Goal: Complete application form

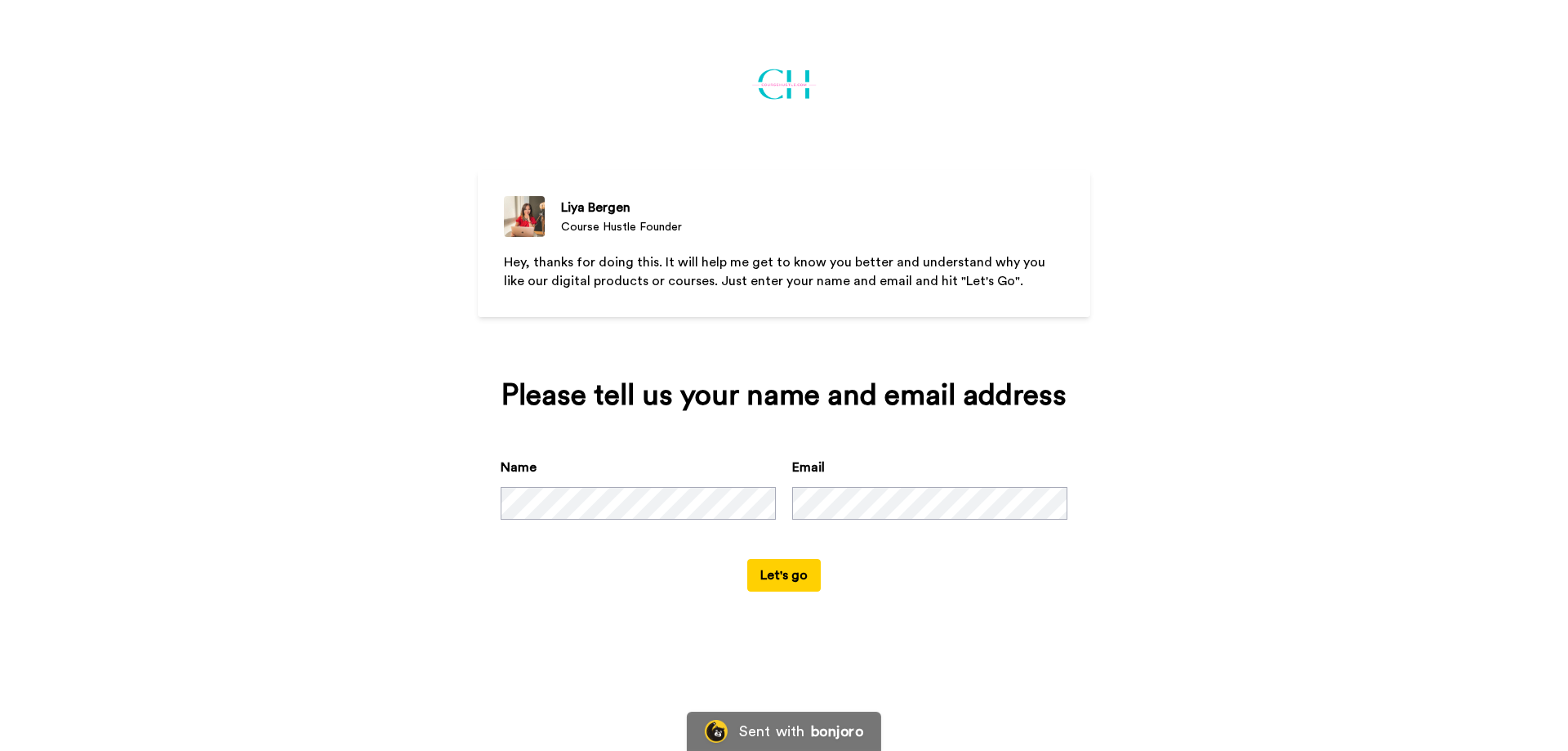
click at [795, 575] on button "Let's go" at bounding box center [784, 575] width 74 height 33
click at [780, 571] on button "Let's go" at bounding box center [784, 575] width 74 height 33
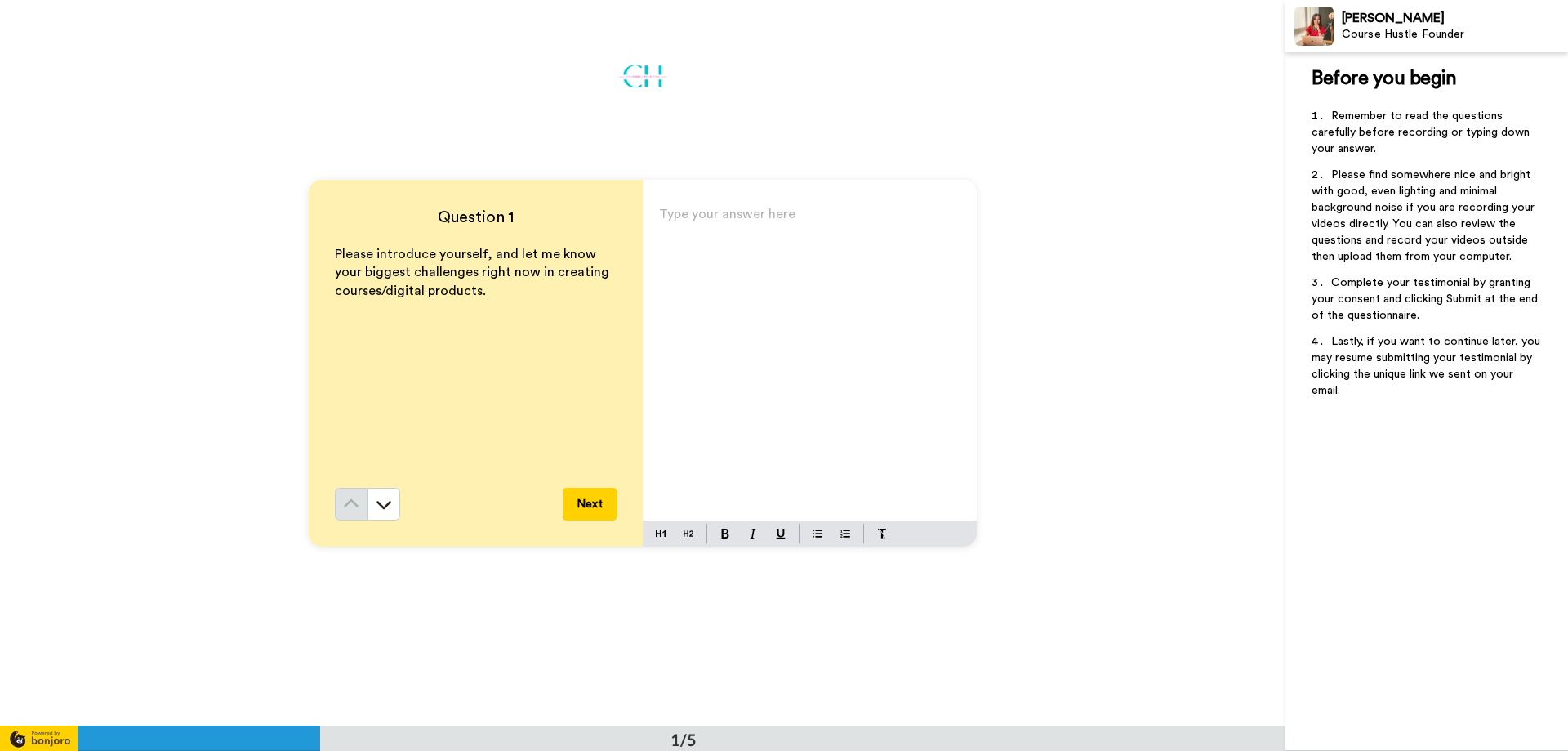
click at [694, 235] on div "Type your answer here ﻿" at bounding box center [809, 361] width 334 height 318
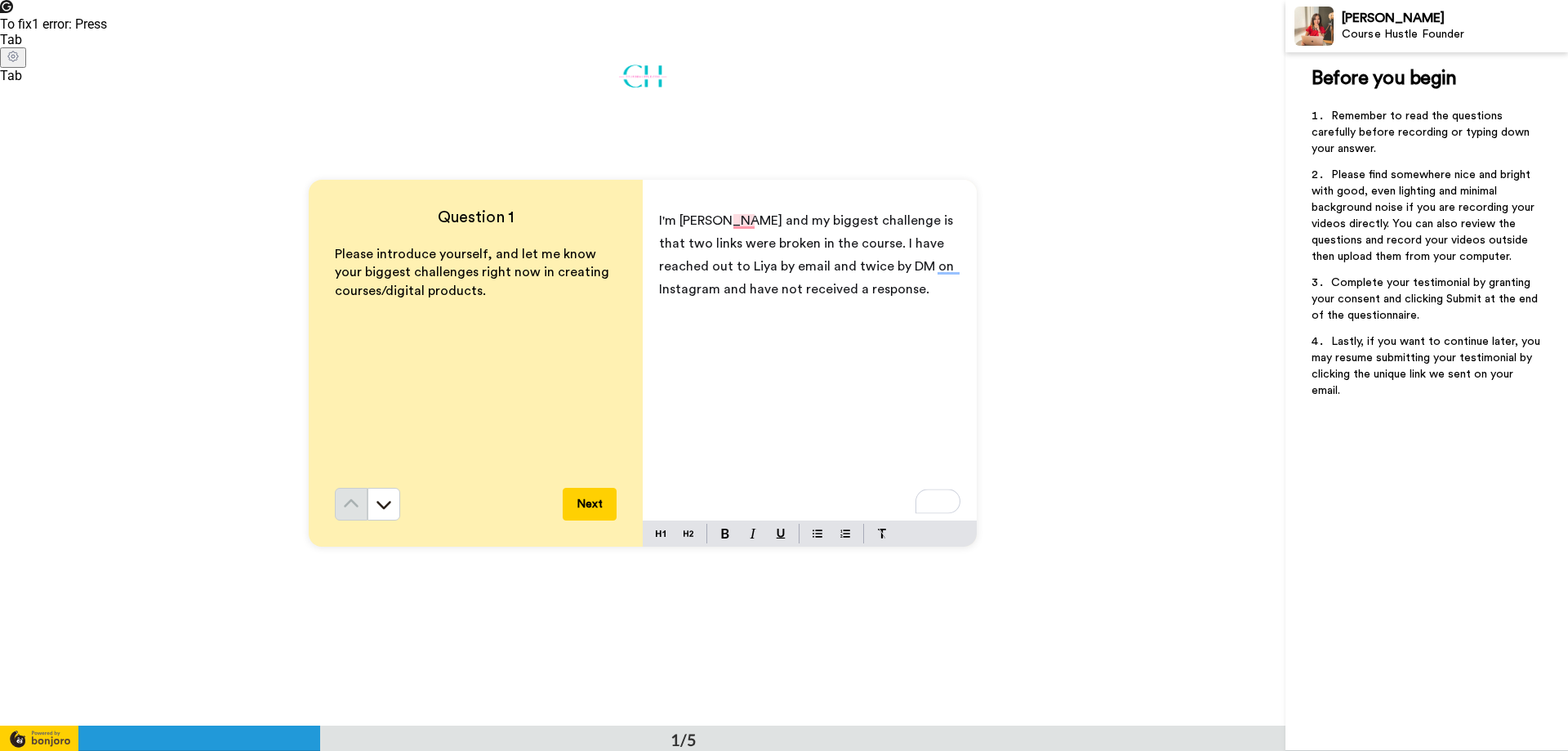
click at [573, 497] on button "Next" at bounding box center [590, 504] width 54 height 33
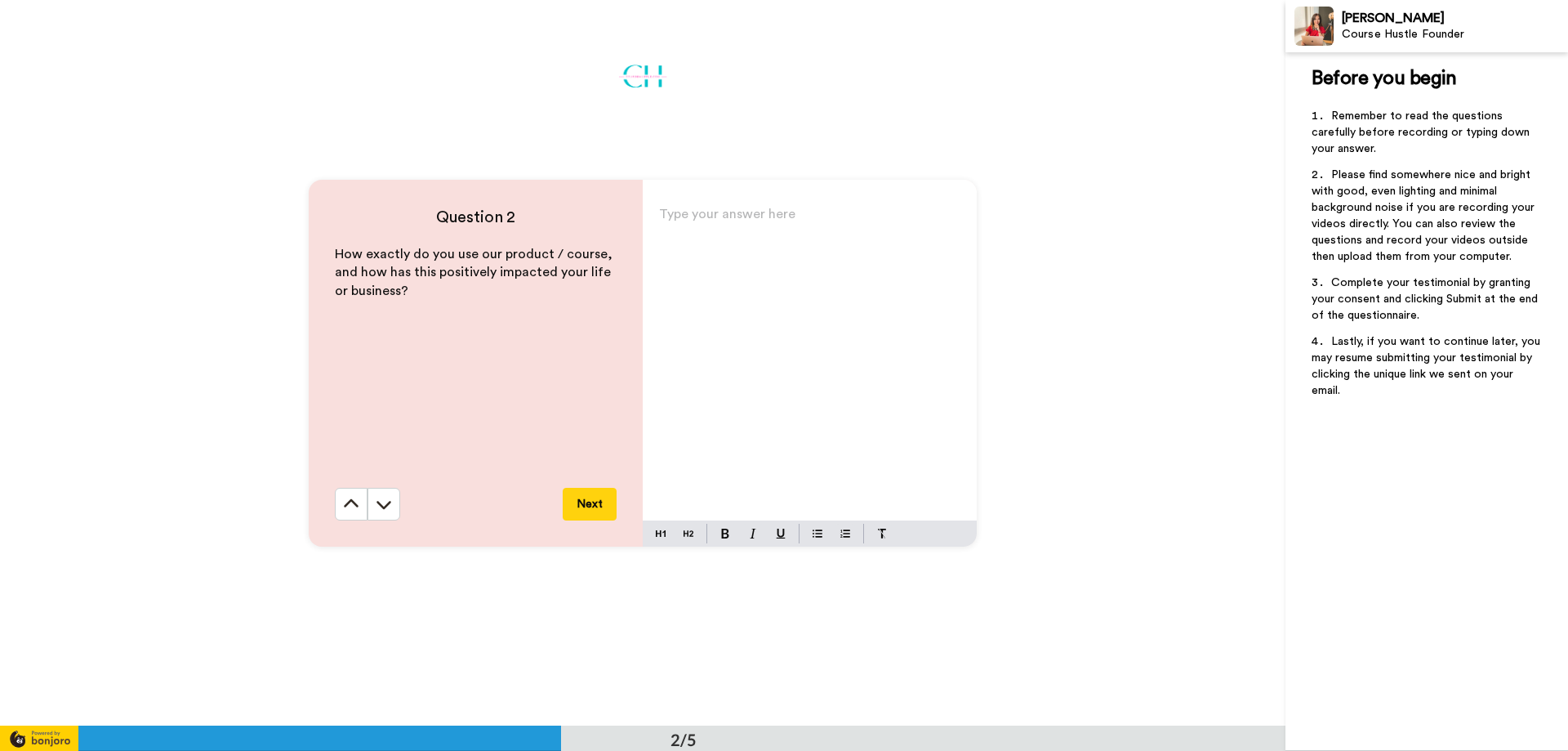
scroll to position [726, 0]
click at [663, 216] on p "Type your answer here ﻿" at bounding box center [810, 219] width 301 height 23
click at [591, 507] on button "Next" at bounding box center [590, 503] width 54 height 33
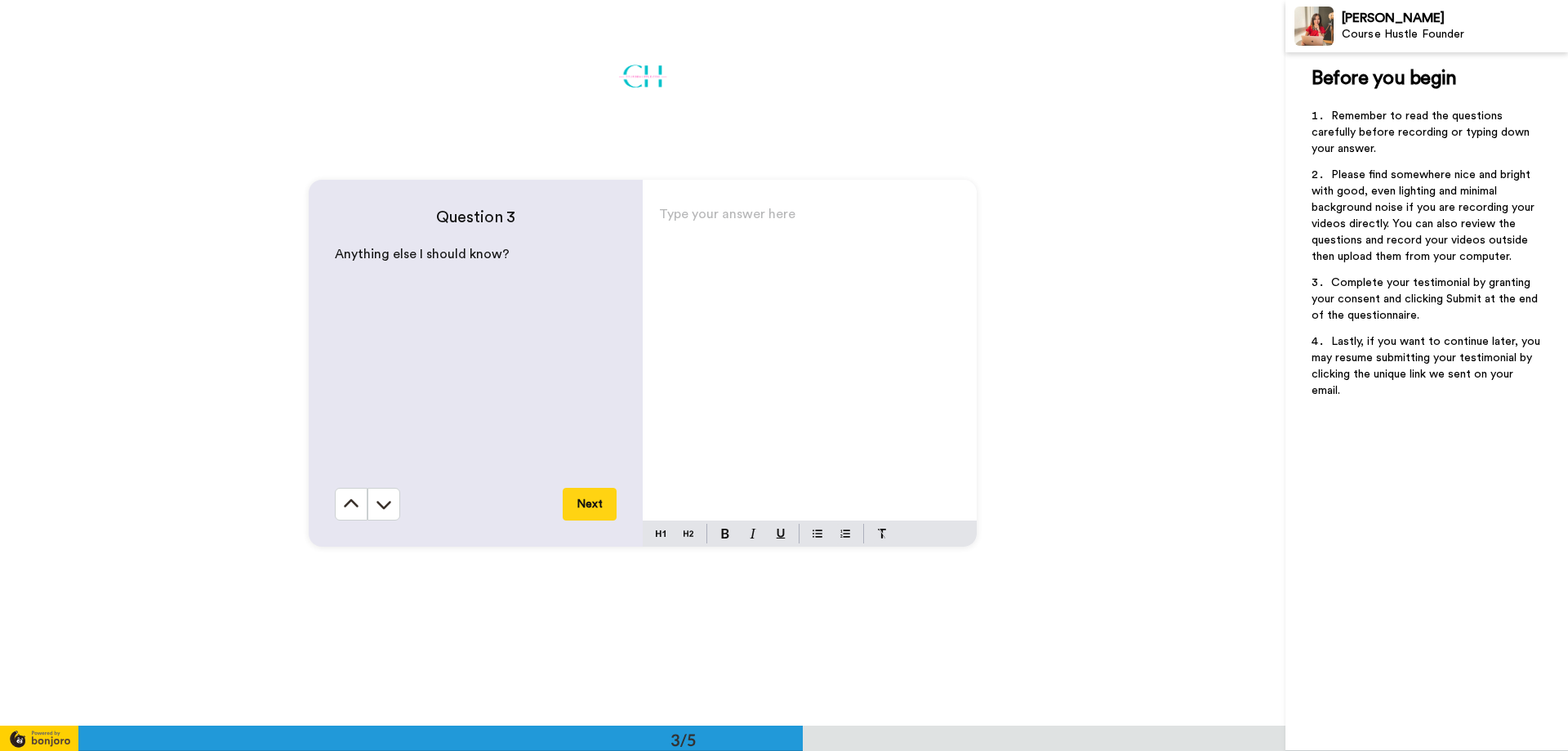
scroll to position [1452, 0]
click at [673, 216] on p "Type your answer here ﻿" at bounding box center [810, 219] width 301 height 23
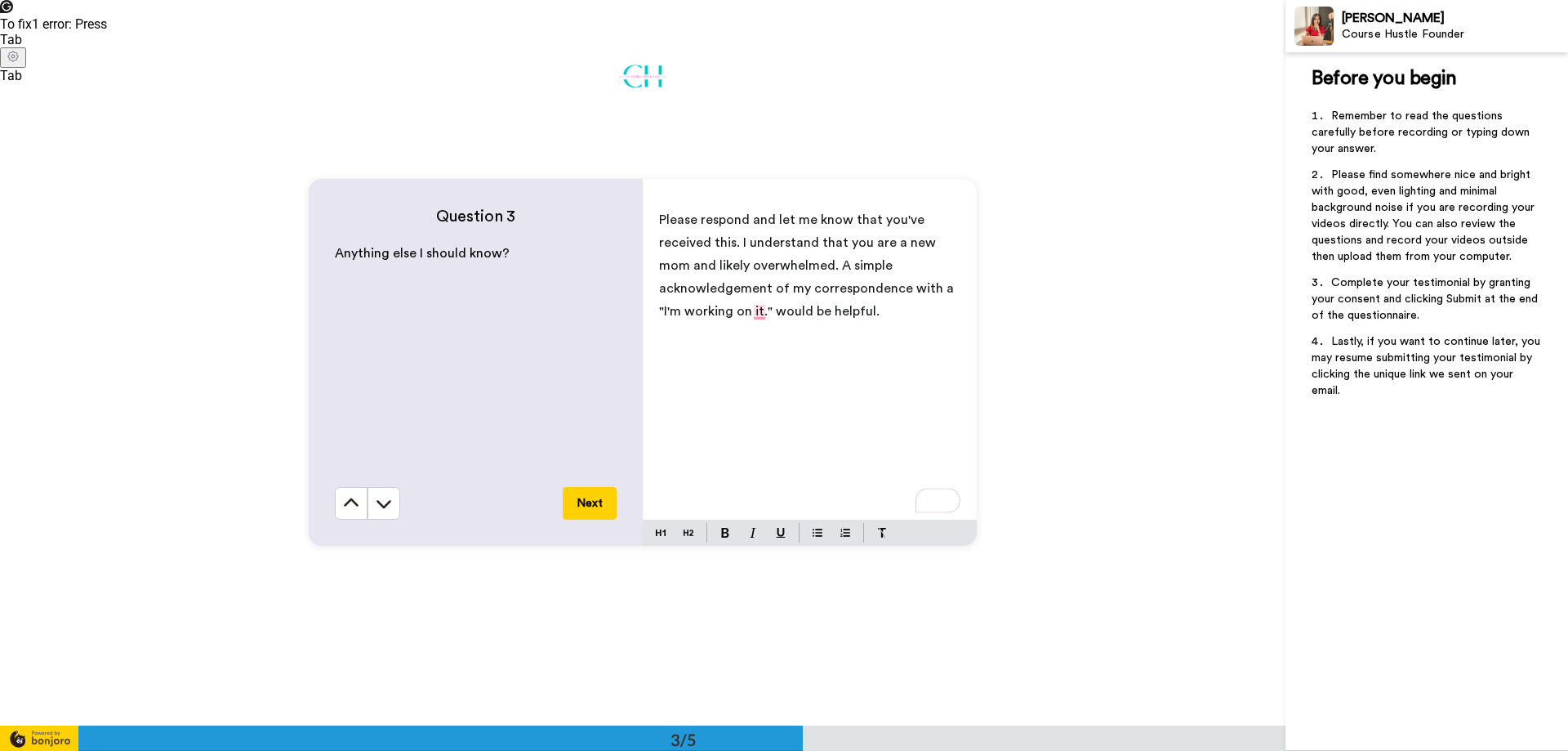
click at [581, 502] on button "Next" at bounding box center [590, 503] width 54 height 33
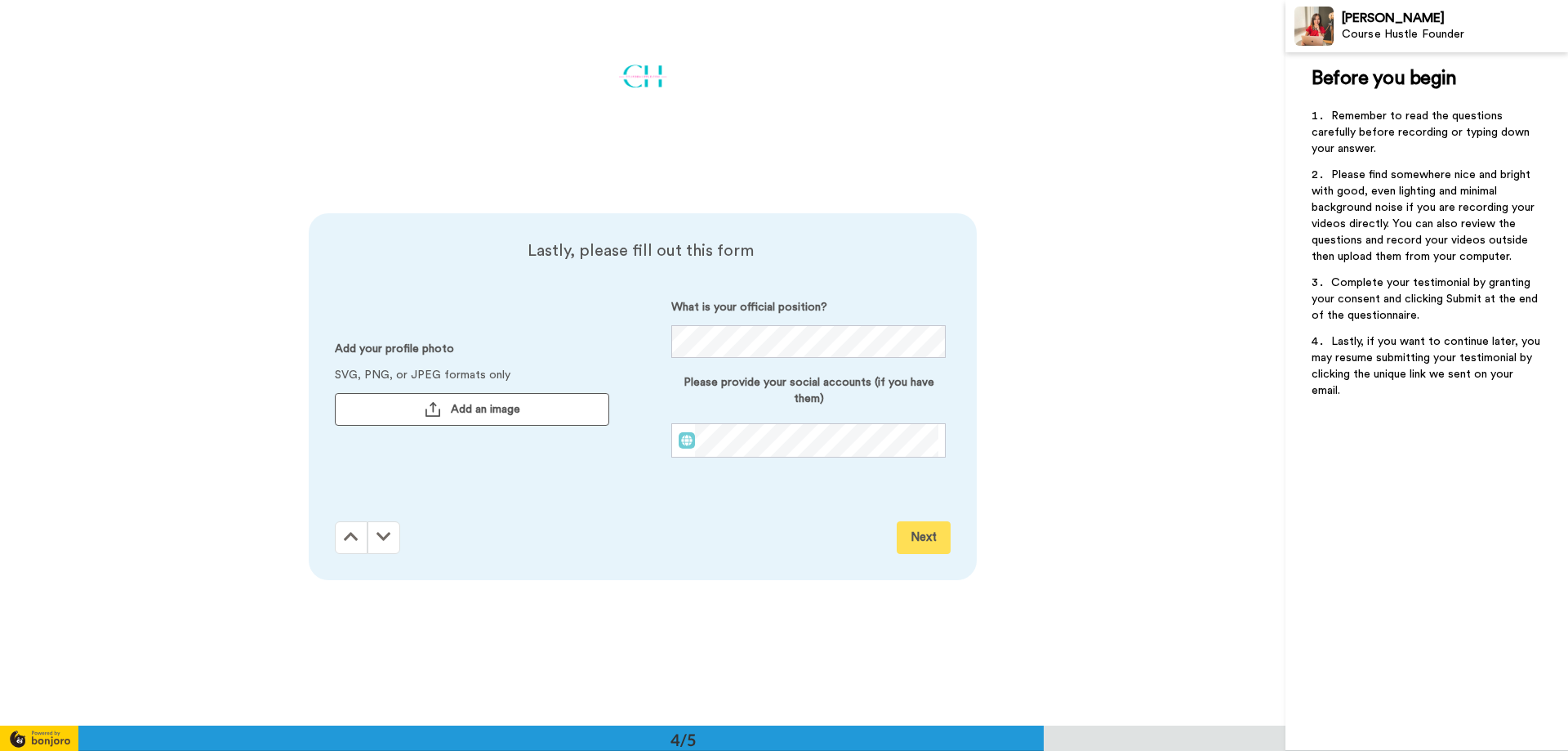
scroll to position [2178, 0]
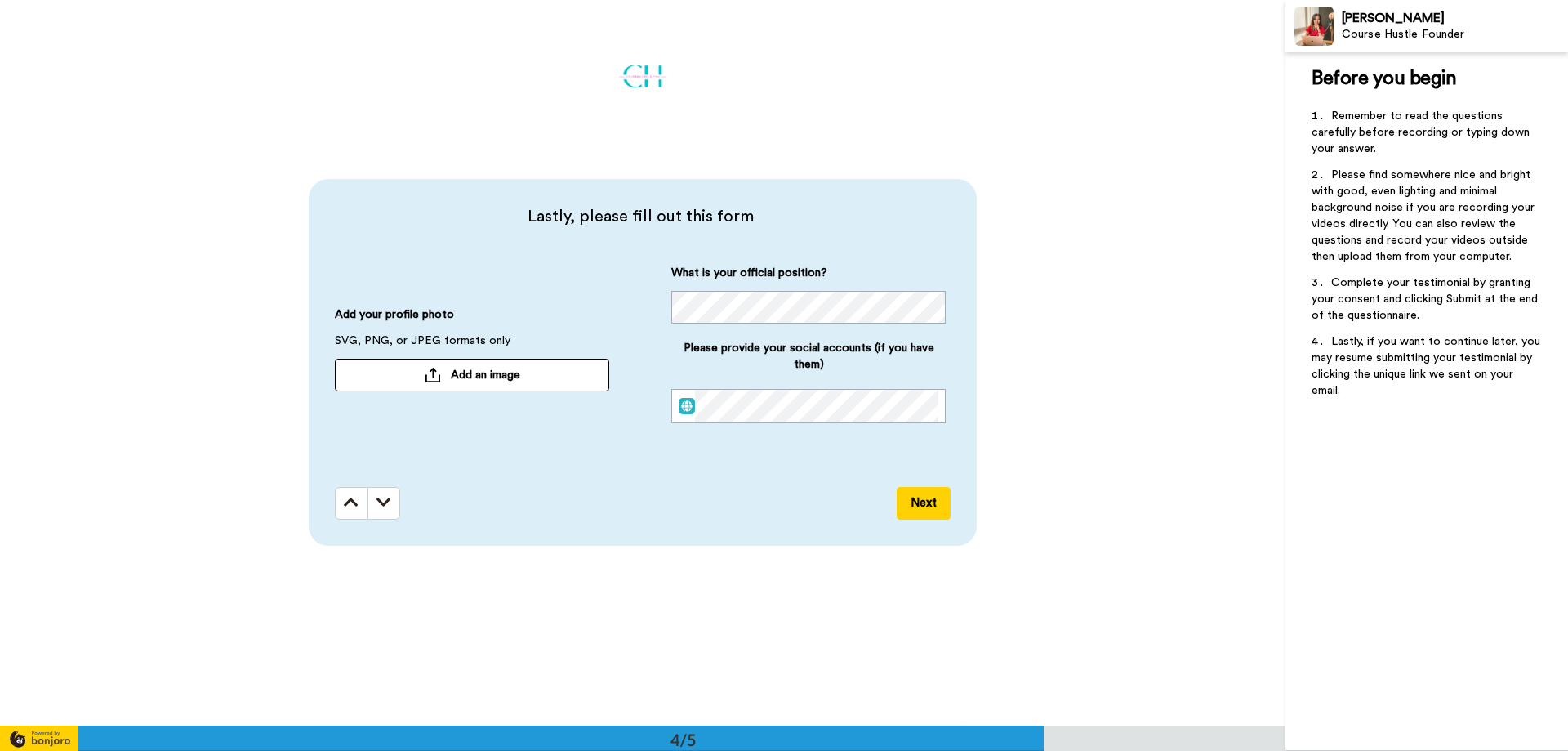
click at [903, 499] on button "Next" at bounding box center [924, 503] width 54 height 33
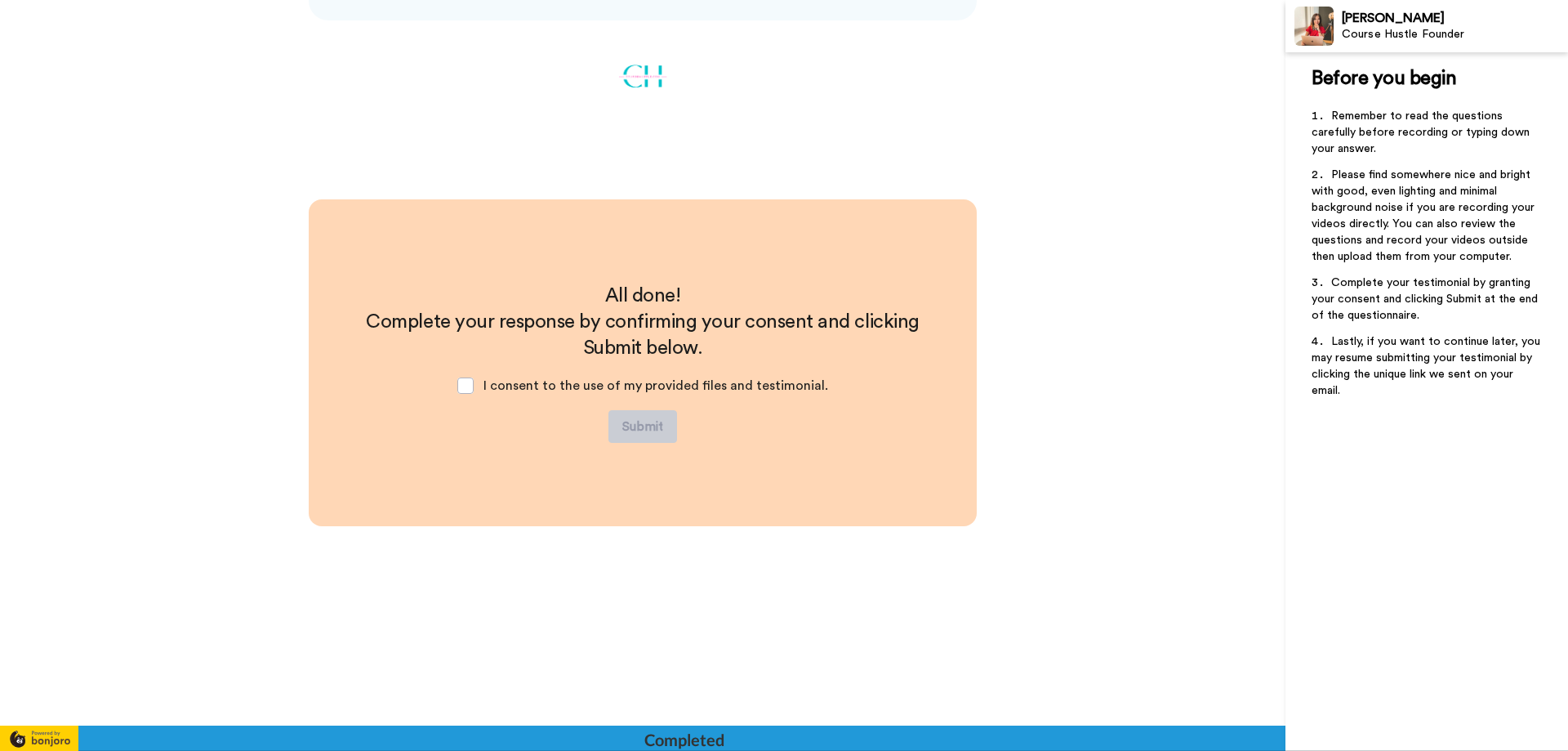
scroll to position [2703, 0]
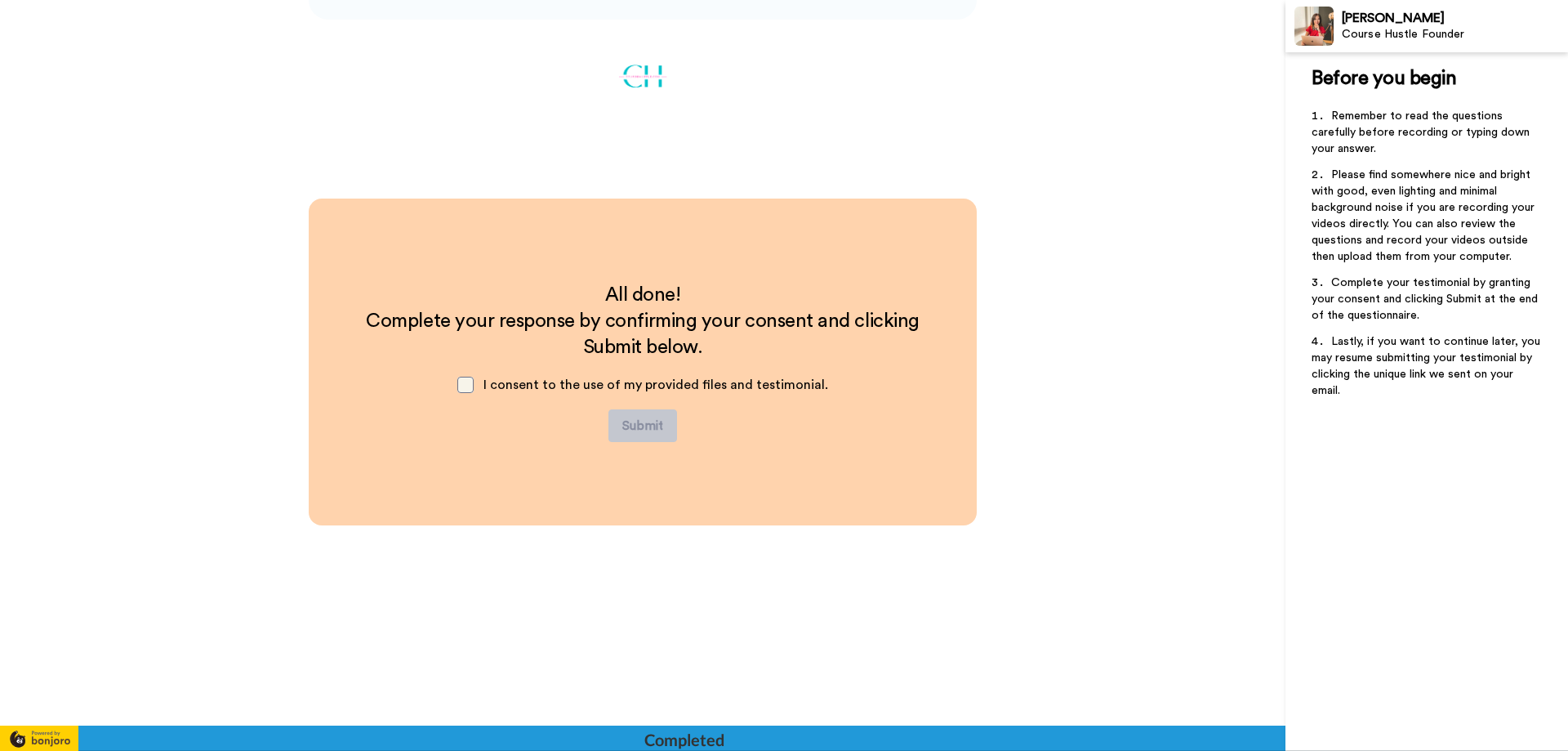
click at [461, 384] on span at bounding box center [465, 384] width 16 height 16
click at [648, 425] on button "Submit" at bounding box center [642, 425] width 69 height 33
